Goal: Ask a question

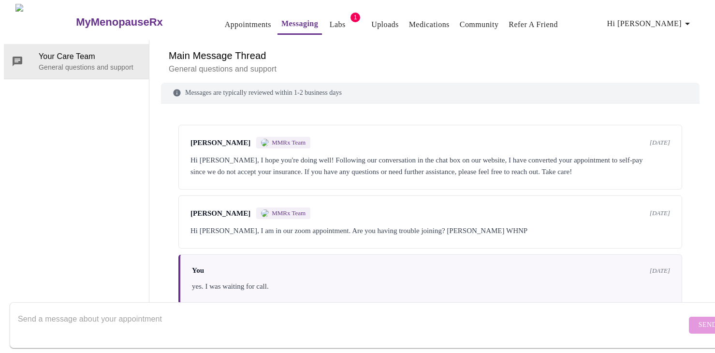
click at [186, 63] on p "General questions and support" at bounding box center [430, 69] width 523 height 12
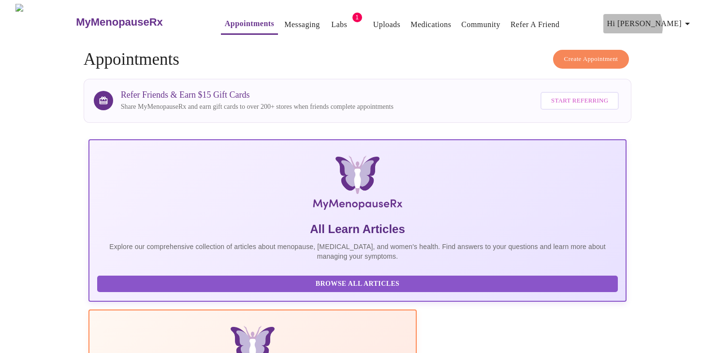
click at [672, 23] on span "Hi [PERSON_NAME]" at bounding box center [650, 24] width 86 height 14
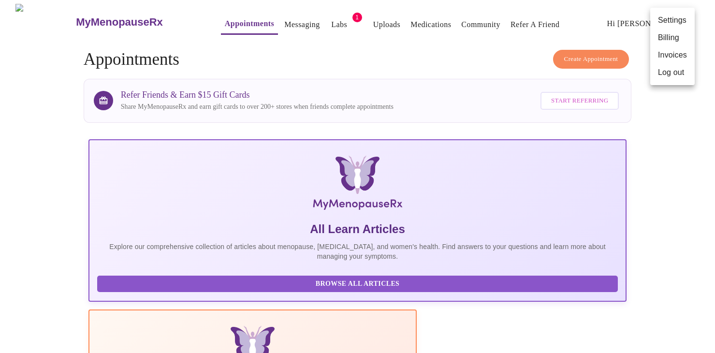
click at [363, 316] on div at bounding box center [357, 176] width 715 height 353
click at [672, 19] on span "Hi [PERSON_NAME]" at bounding box center [650, 24] width 86 height 14
click at [668, 43] on li "Billing" at bounding box center [672, 37] width 44 height 17
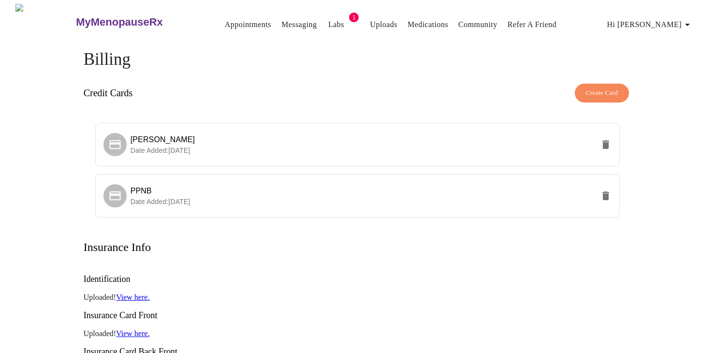
click at [328, 18] on link "Labs" at bounding box center [336, 25] width 16 height 14
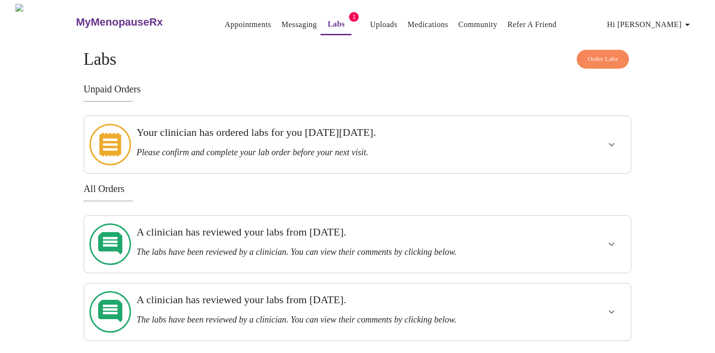
click at [274, 135] on h3 "Your clinician has ordered labs for you [DATE][DATE]." at bounding box center [331, 132] width 389 height 13
click at [614, 139] on icon "show more" at bounding box center [612, 145] width 12 height 12
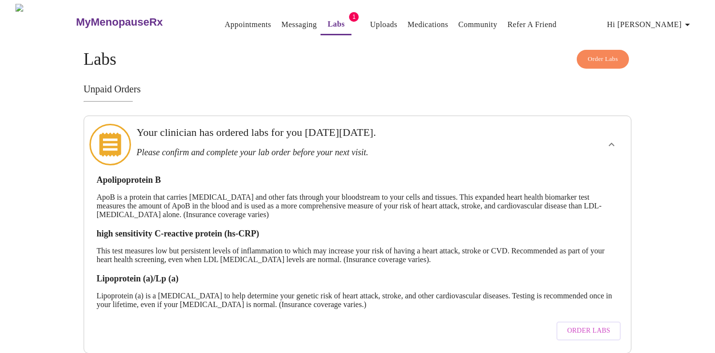
click at [225, 19] on link "Appointments" at bounding box center [248, 25] width 46 height 14
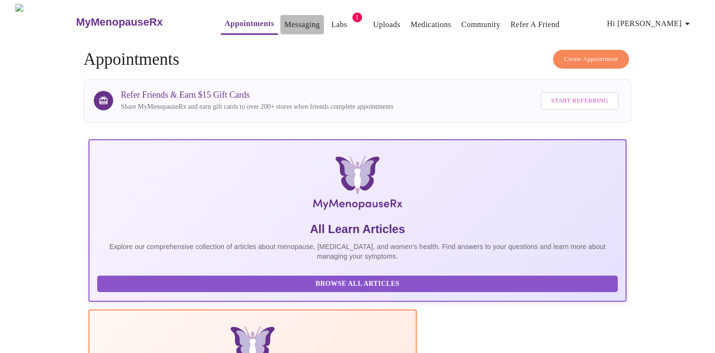
click at [284, 20] on link "Messaging" at bounding box center [301, 25] width 35 height 14
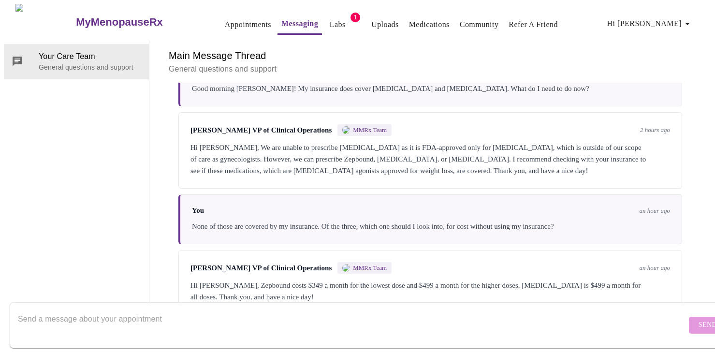
scroll to position [1833, 0]
click at [231, 311] on textarea "Send a message about your appointment" at bounding box center [352, 324] width 668 height 31
type textarea "Where do I have records sent to?"
click at [698, 319] on span "Send" at bounding box center [707, 325] width 18 height 12
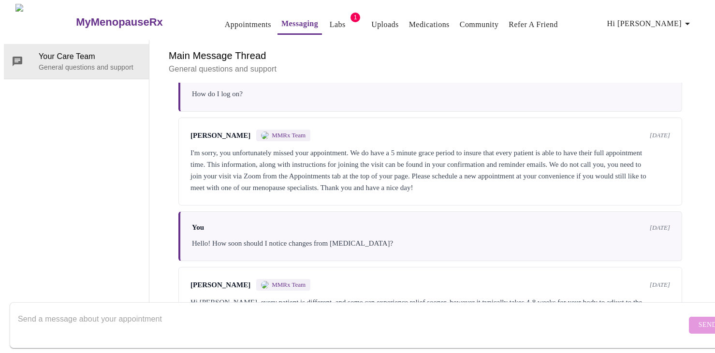
scroll to position [68, 0]
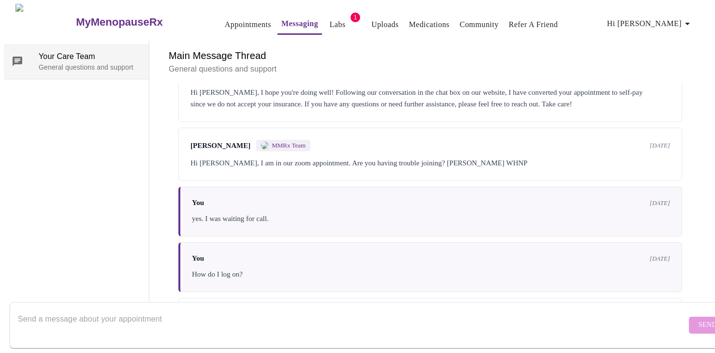
click at [67, 51] on span "Your Care Team" at bounding box center [90, 57] width 102 height 12
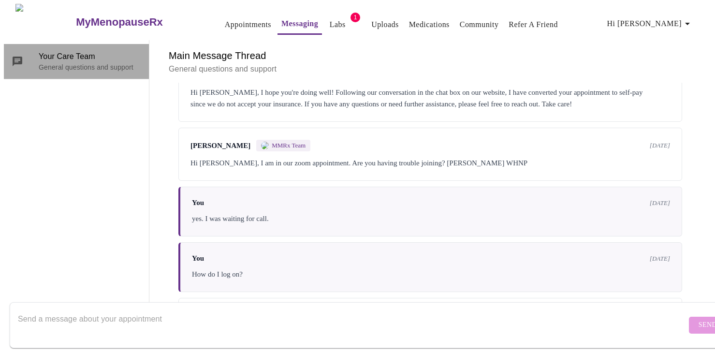
click at [15, 57] on icon at bounding box center [18, 62] width 10 height 10
click at [83, 62] on p "General questions and support" at bounding box center [90, 67] width 102 height 10
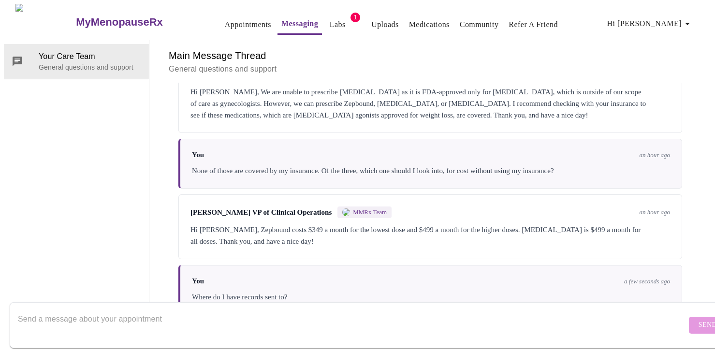
scroll to position [0, 0]
click at [422, 19] on link "Medications" at bounding box center [429, 25] width 41 height 14
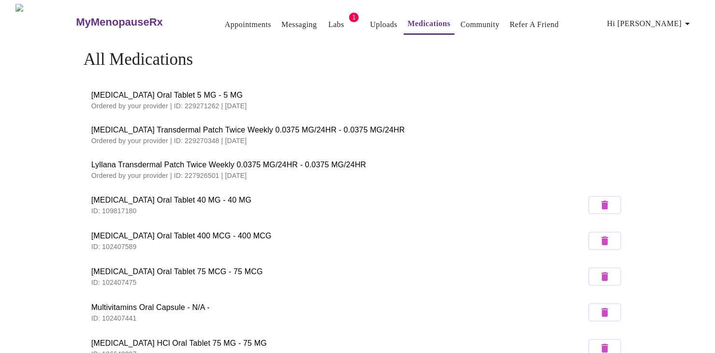
click at [236, 19] on link "Appointments" at bounding box center [248, 25] width 46 height 14
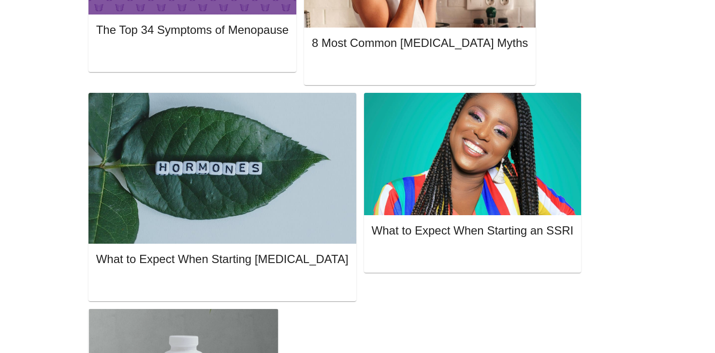
scroll to position [567, 0]
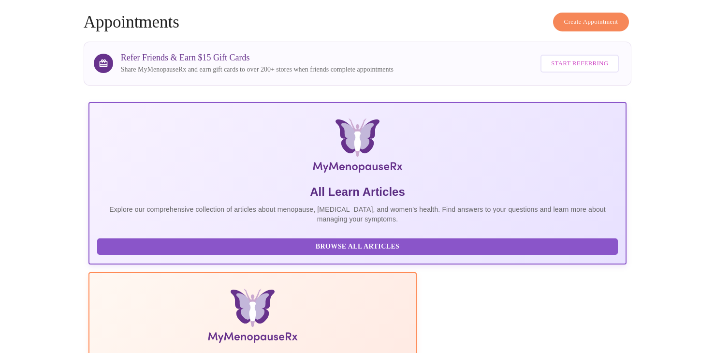
scroll to position [0, 0]
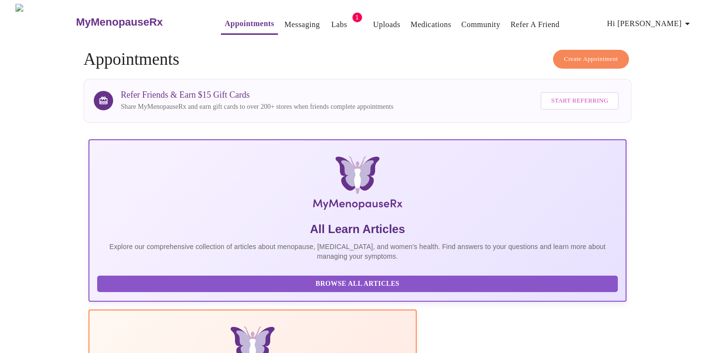
click at [87, 19] on h3 "MyMenopauseRx" at bounding box center [119, 22] width 87 height 13
click at [331, 22] on link "Labs" at bounding box center [339, 25] width 16 height 14
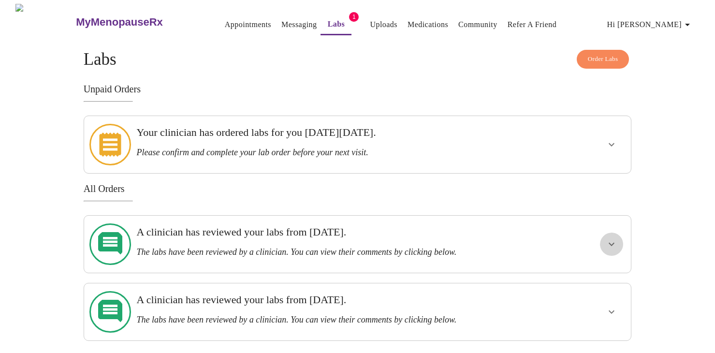
click at [611, 238] on icon "show more" at bounding box center [612, 244] width 12 height 12
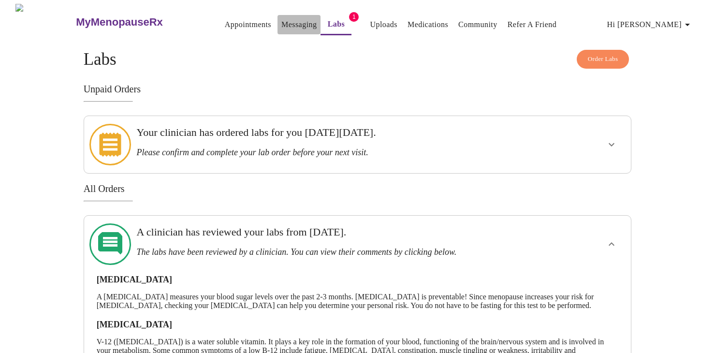
click at [281, 22] on link "Messaging" at bounding box center [298, 25] width 35 height 14
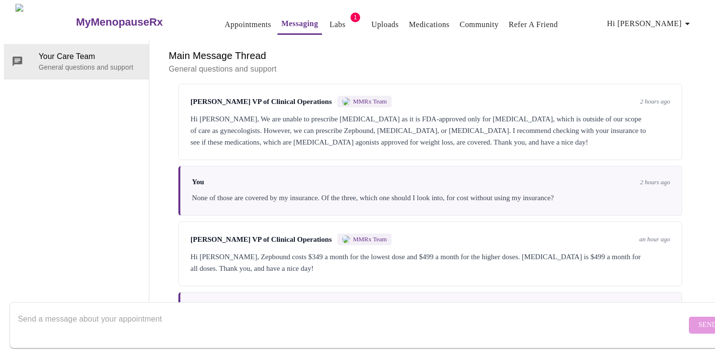
scroll to position [1891, 0]
